Goal: Information Seeking & Learning: Find specific fact

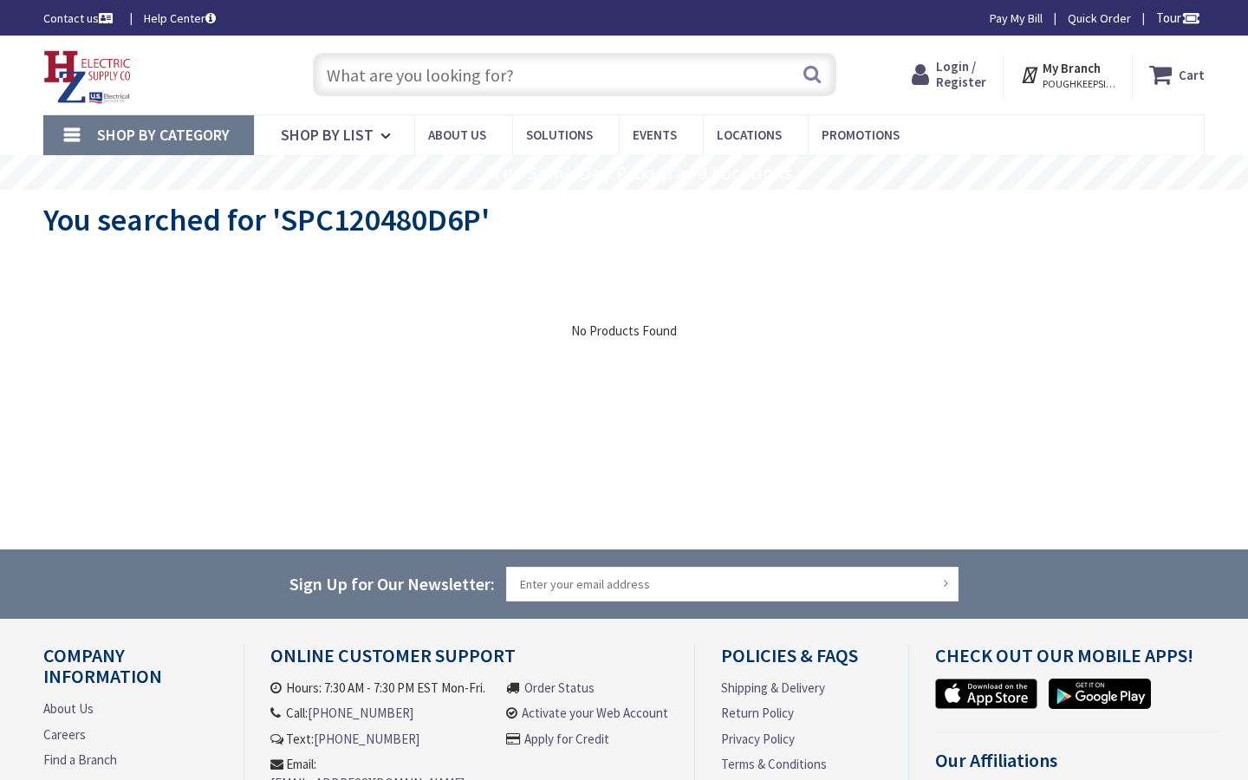
type input "[PERSON_NAME][GEOGRAPHIC_DATA], [STREET_ADDRESS][PERSON_NAME][PERSON_NAME]"
